Goal: Task Accomplishment & Management: Use online tool/utility

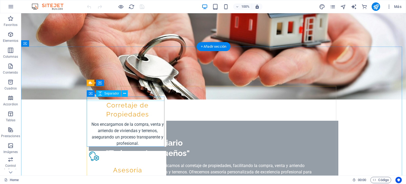
scroll to position [53, 0]
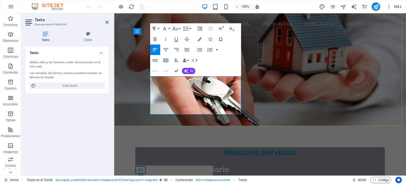
drag, startPoint x: 151, startPoint y: 79, endPoint x: 229, endPoint y: 111, distance: 84.1
copy p "En Dreams Inmobiliario, nos dedicamos al corretaje de propiedades, facilitando …"
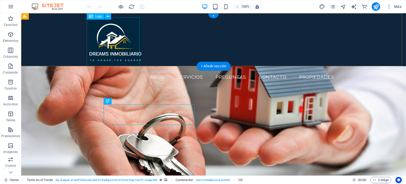
click at [127, 27] on div at bounding box center [213, 43] width 249 height 53
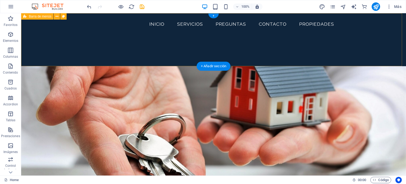
click at [61, 41] on div "Insta Inicio Servicios Preguntas Contacto propiedades" at bounding box center [213, 39] width 385 height 53
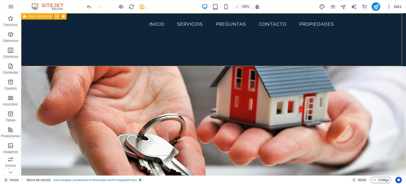
click at [58, 17] on icon at bounding box center [56, 17] width 3 height 6
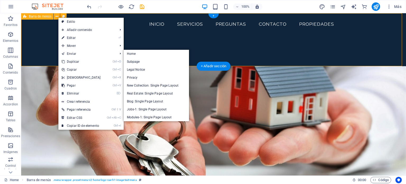
click at [38, 29] on div "Insta Inicio Servicios Preguntas Contacto propiedades" at bounding box center [213, 39] width 385 height 53
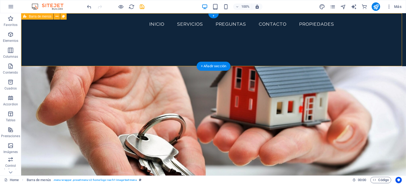
click at [373, 47] on div "Insta Inicio Servicios Preguntas Contacto propiedades" at bounding box center [213, 39] width 385 height 53
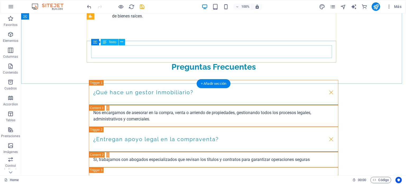
scroll to position [550, 0]
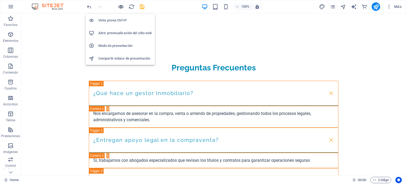
click at [120, 7] on icon "button" at bounding box center [121, 7] width 6 height 6
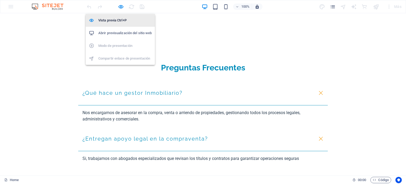
drag, startPoint x: 116, startPoint y: 21, endPoint x: 125, endPoint y: 28, distance: 10.9
click at [116, 21] on h6 "Vista previa Ctrl+P" at bounding box center [124, 20] width 53 height 6
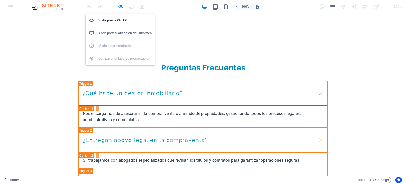
scroll to position [609, 0]
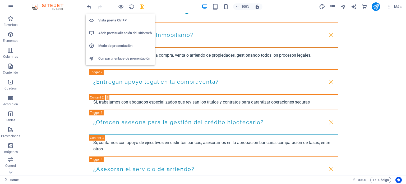
click at [127, 32] on h6 "Abrir previsualización del sitio web" at bounding box center [124, 33] width 53 height 6
